Goal: Information Seeking & Learning: Learn about a topic

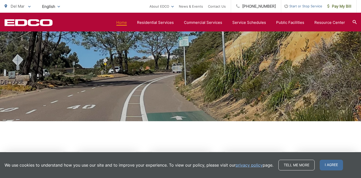
scroll to position [102, 0]
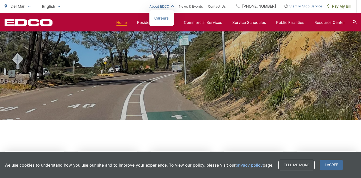
click at [174, 7] on link "About EDCO" at bounding box center [161, 6] width 24 height 6
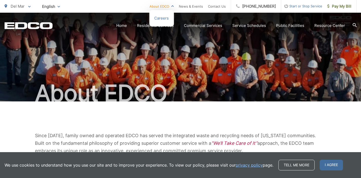
click at [173, 3] on link "About EDCO" at bounding box center [161, 6] width 24 height 6
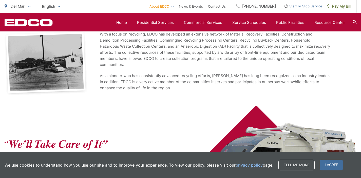
scroll to position [87, 0]
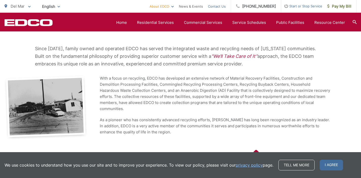
click at [226, 6] on link "Contact Us" at bounding box center [217, 6] width 18 height 6
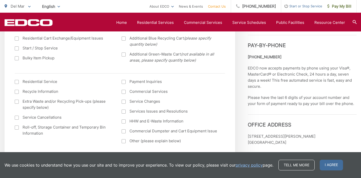
scroll to position [246, 0]
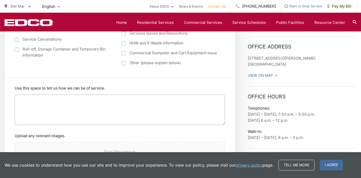
drag, startPoint x: 247, startPoint y: 57, endPoint x: 283, endPoint y: 62, distance: 36.7
copy p "9790 Olson Drive San Diego, CA 9212"
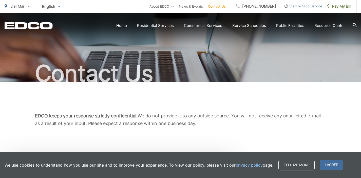
scroll to position [0, 0]
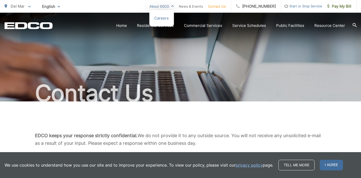
click at [174, 7] on link "About EDCO" at bounding box center [161, 6] width 24 height 6
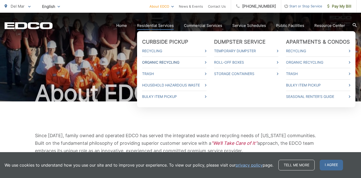
click at [173, 61] on link "Organic Recycling" at bounding box center [174, 62] width 64 height 6
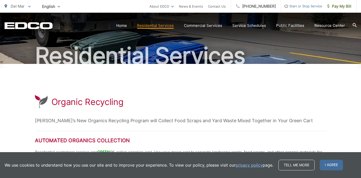
scroll to position [89, 0]
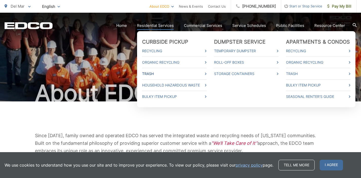
click at [161, 73] on link "Trash" at bounding box center [174, 74] width 64 height 6
click at [189, 84] on link "Household Hazardous Waste" at bounding box center [174, 85] width 64 height 6
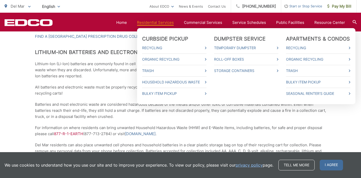
scroll to position [452, 0]
